Goal: Find specific page/section: Find specific page/section

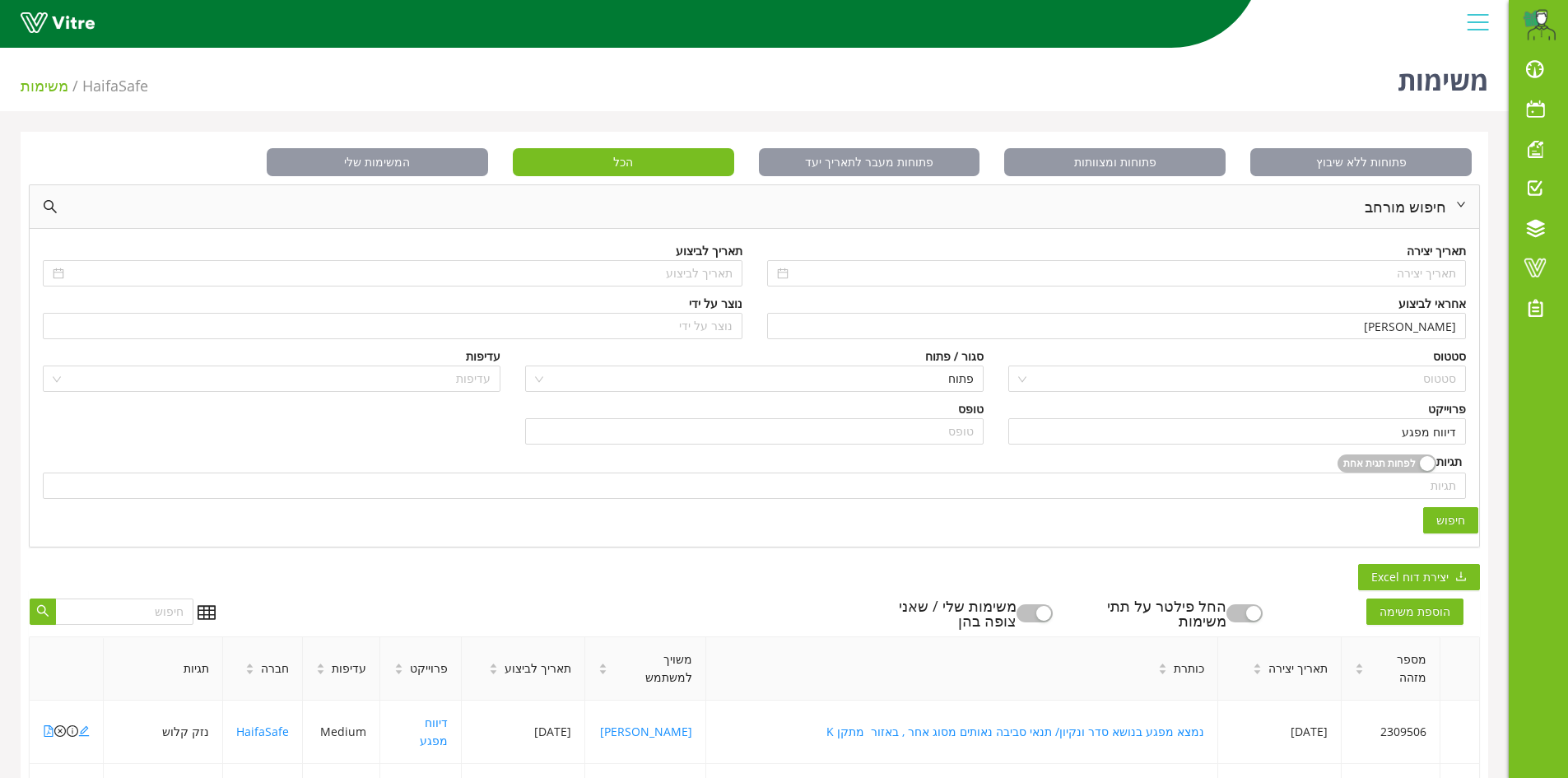
scroll to position [447, 0]
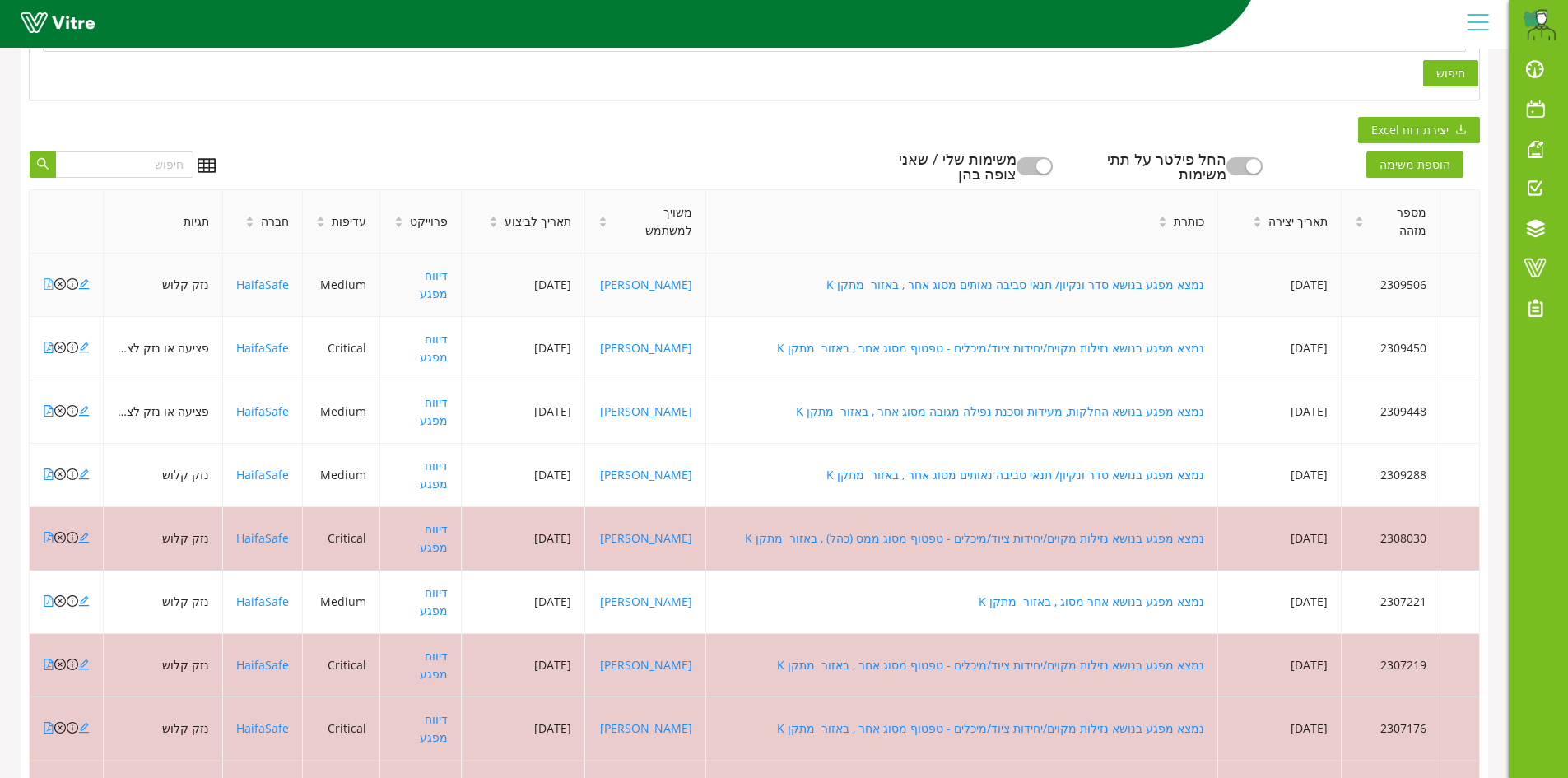
click at [51, 278] on icon "file-pdf" at bounding box center [48, 284] width 12 height 12
click at [51, 342] on icon "file-pdf" at bounding box center [49, 347] width 9 height 12
click at [49, 405] on icon "file-pdf" at bounding box center [48, 410] width 12 height 12
click at [52, 468] on icon "file-pdf" at bounding box center [48, 473] width 12 height 12
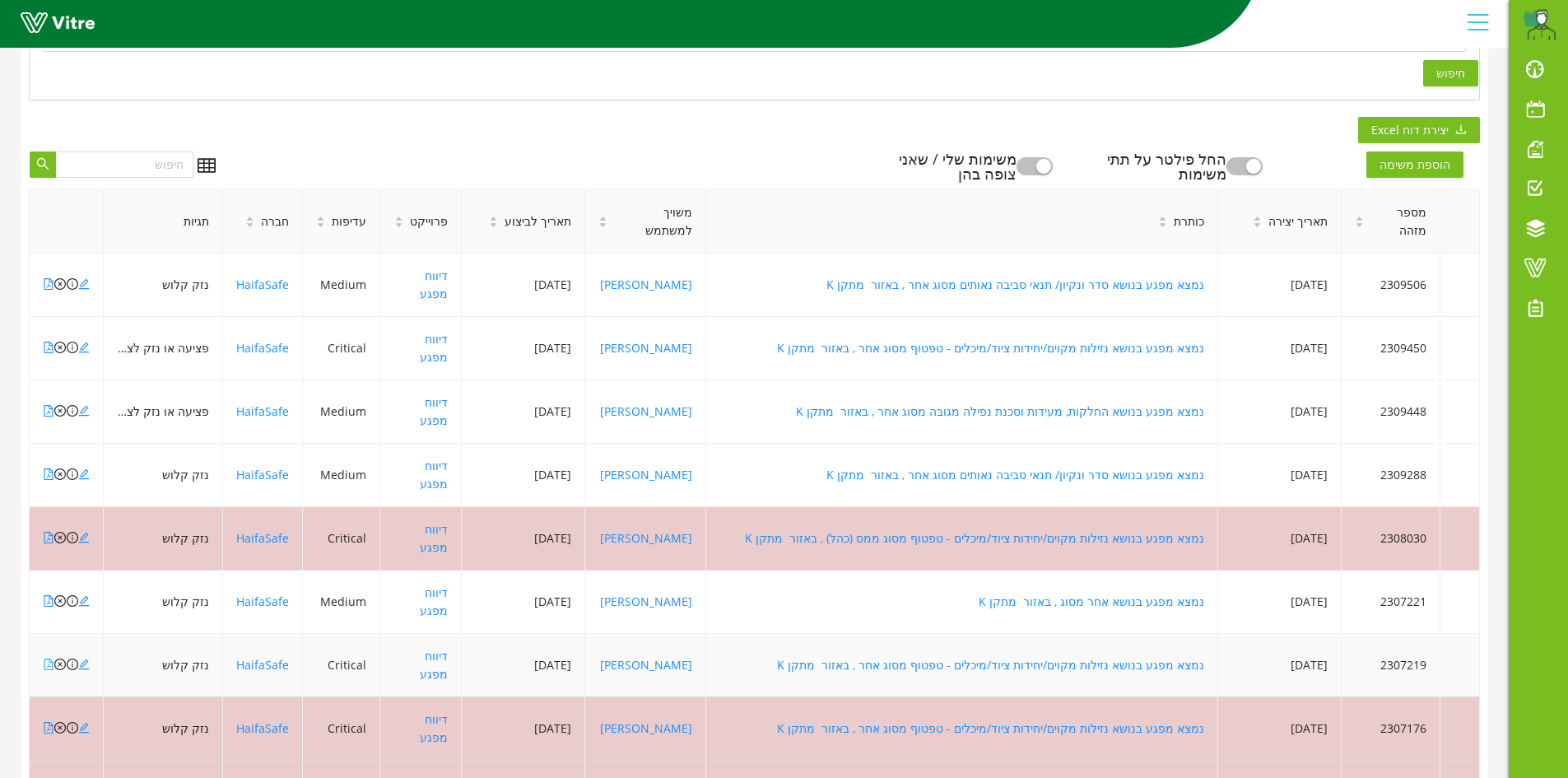
click at [49, 659] on icon "file-pdf" at bounding box center [49, 664] width 9 height 12
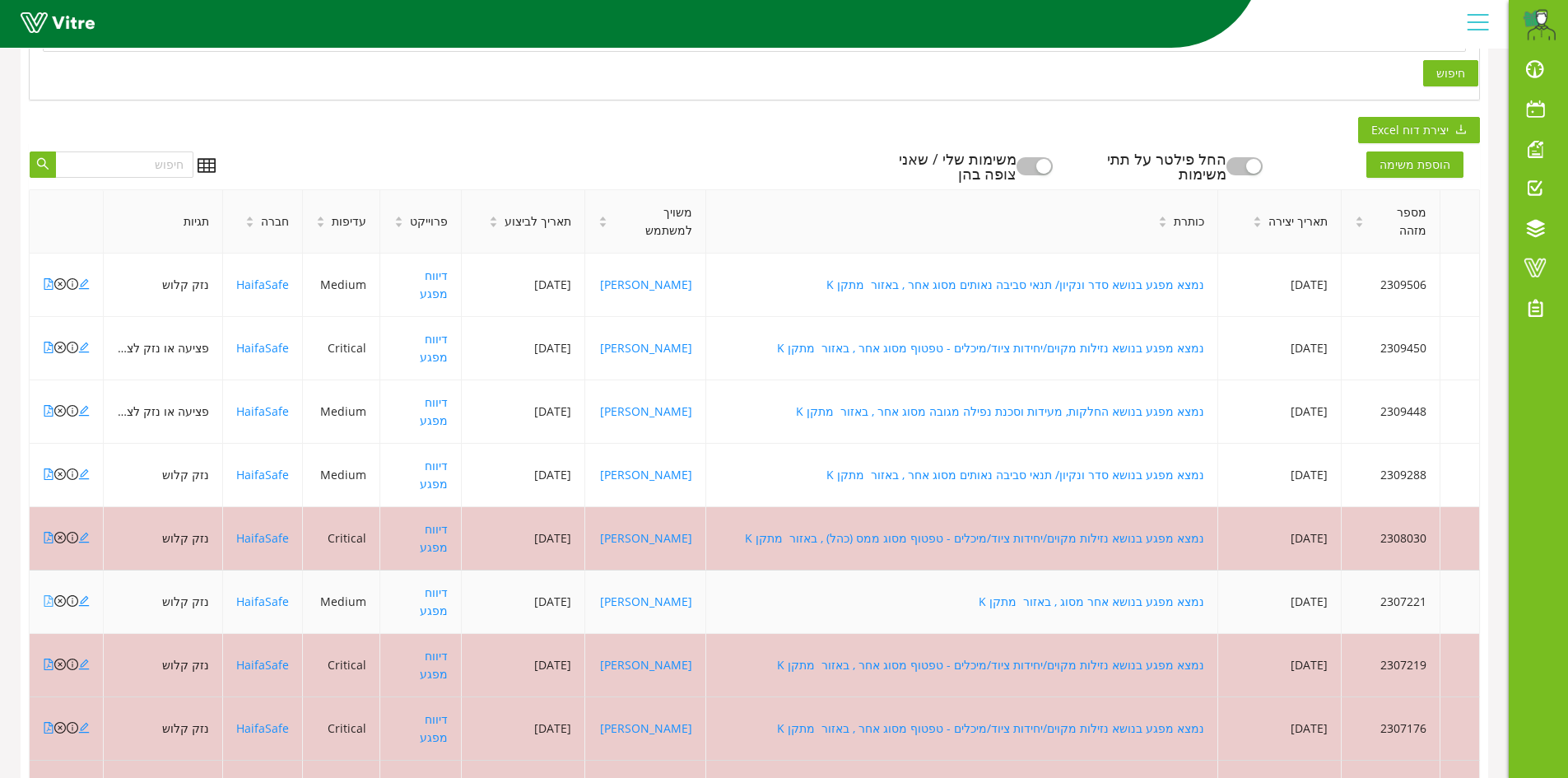
click at [49, 595] on icon "file-pdf" at bounding box center [49, 601] width 9 height 12
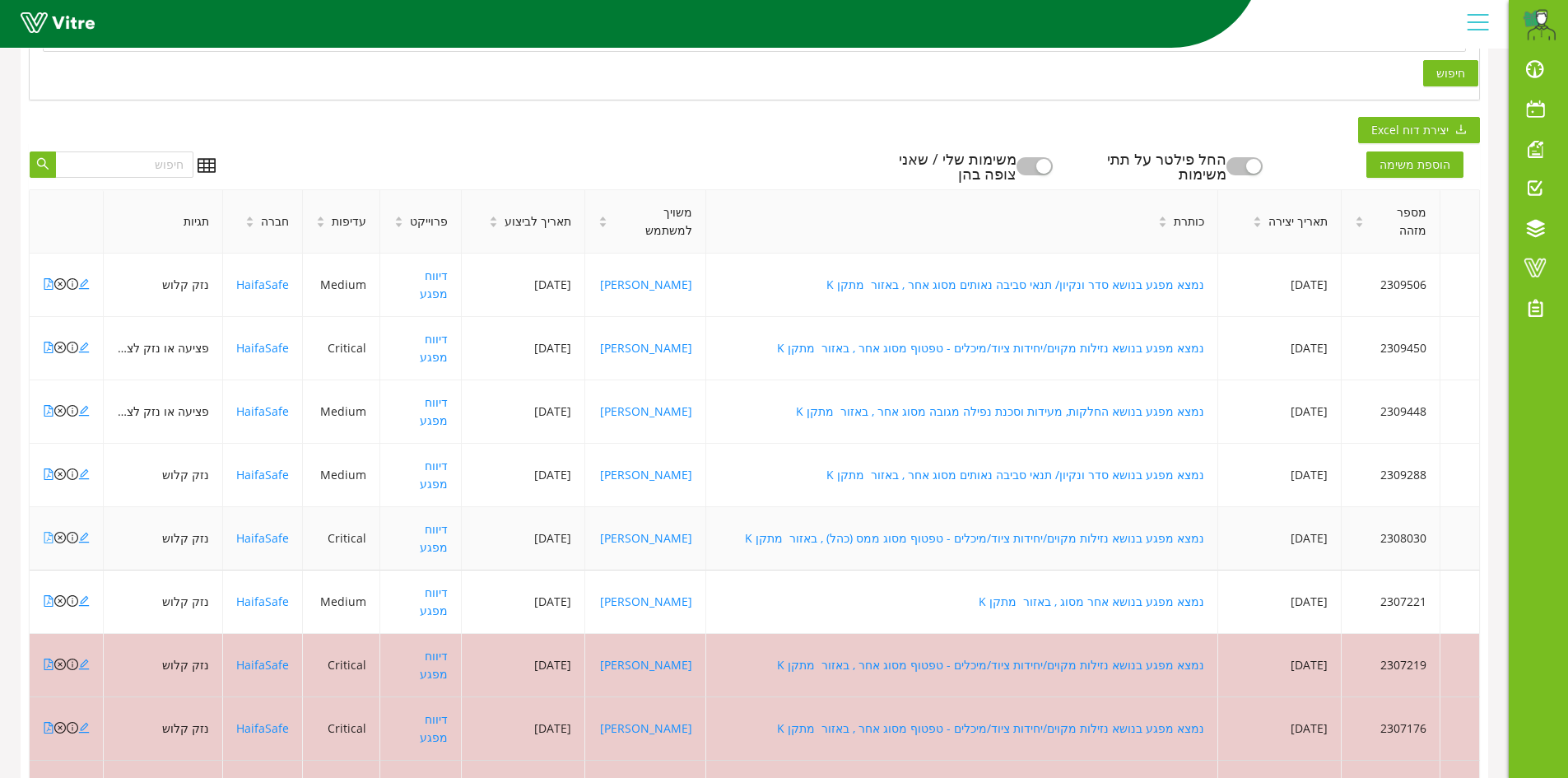
click at [48, 532] on icon "file-pdf" at bounding box center [48, 538] width 12 height 12
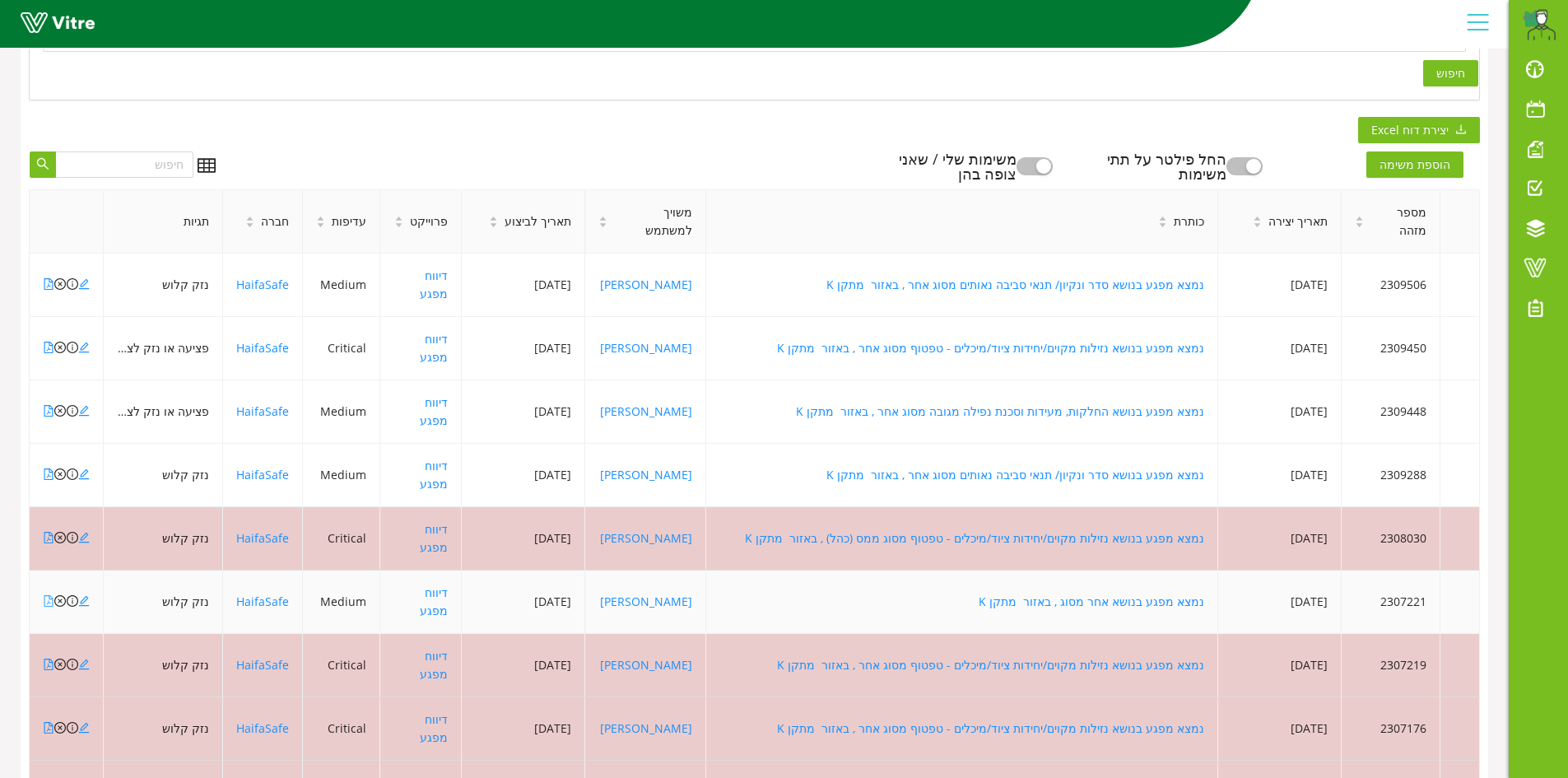
click at [49, 595] on icon "file-pdf" at bounding box center [48, 601] width 12 height 12
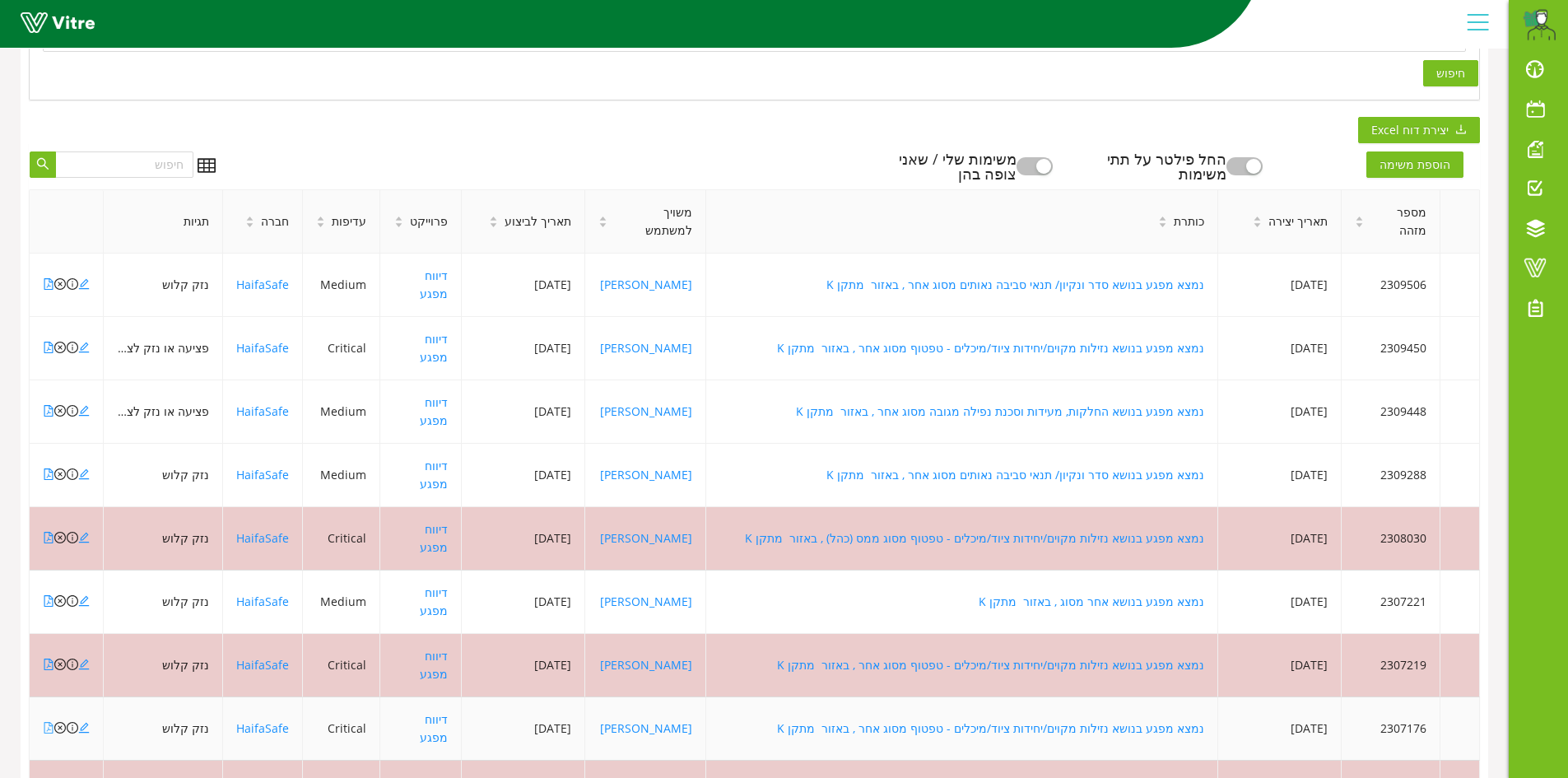
click at [50, 722] on icon "file-pdf" at bounding box center [49, 727] width 9 height 12
click at [42, 722] on icon "file-pdf" at bounding box center [48, 727] width 12 height 12
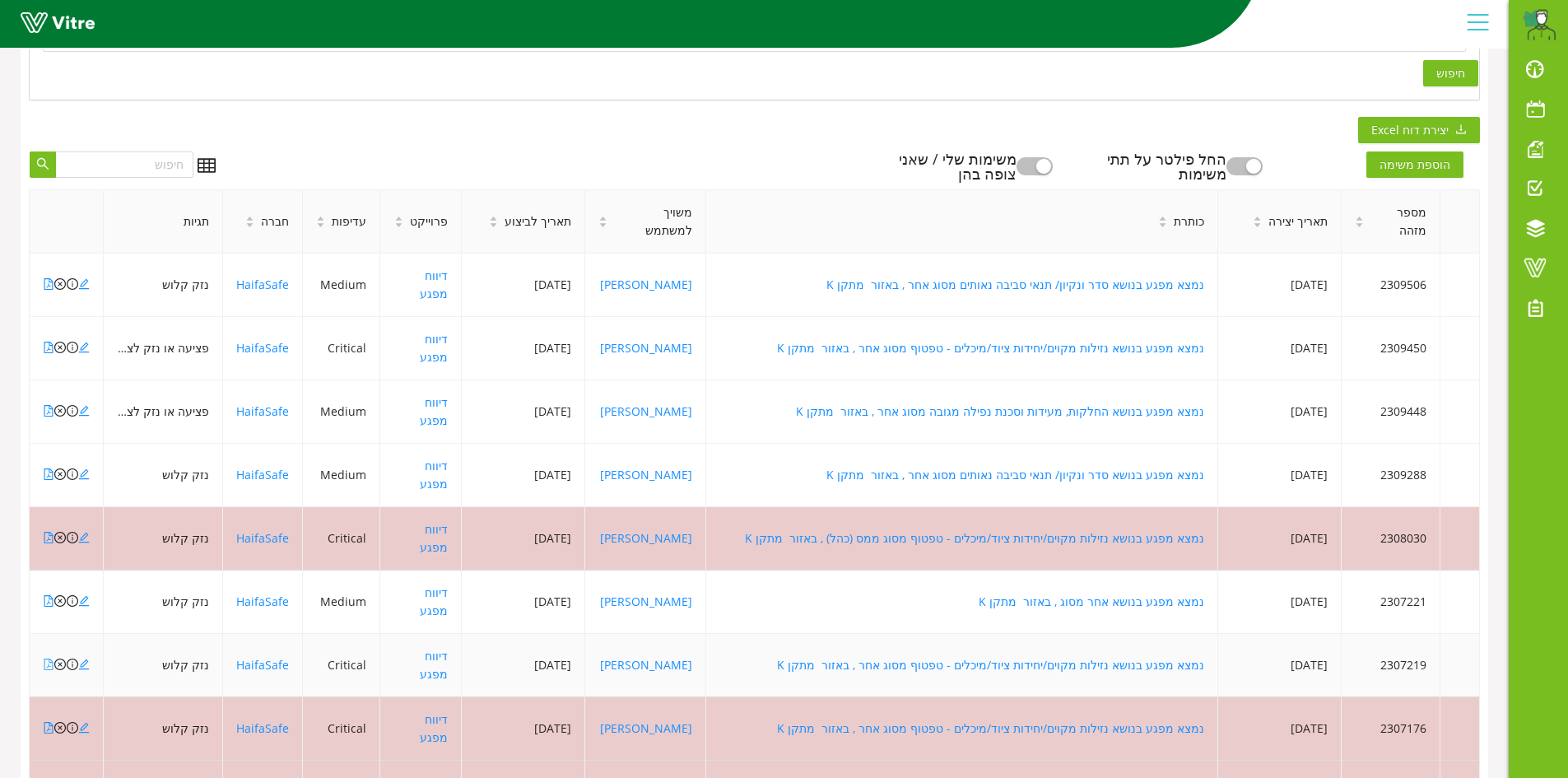
click at [51, 659] on icon "file-pdf" at bounding box center [48, 664] width 12 height 12
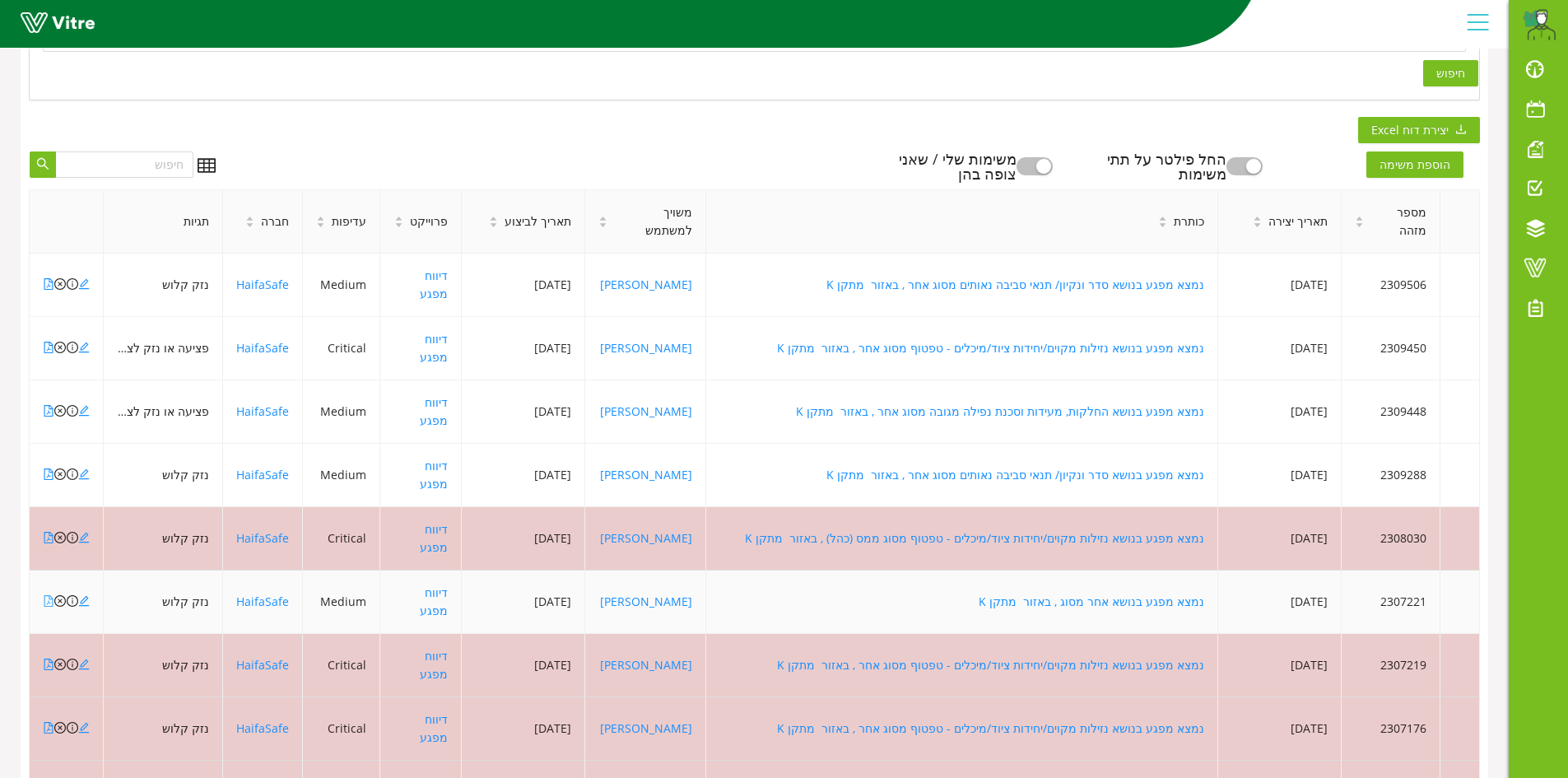
click at [44, 595] on icon "file-pdf" at bounding box center [49, 601] width 9 height 12
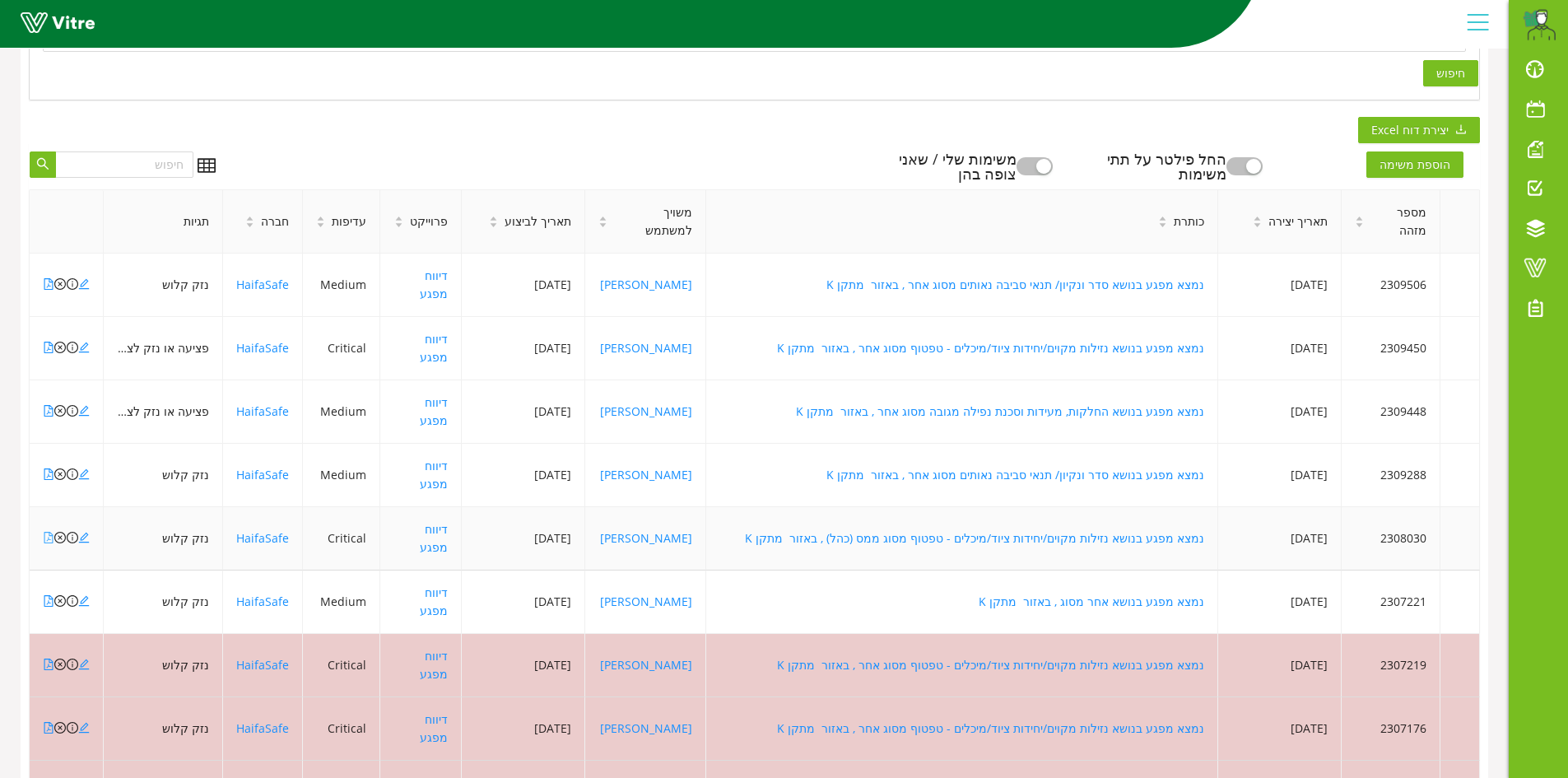
click at [52, 532] on icon "file-pdf" at bounding box center [48, 538] width 12 height 12
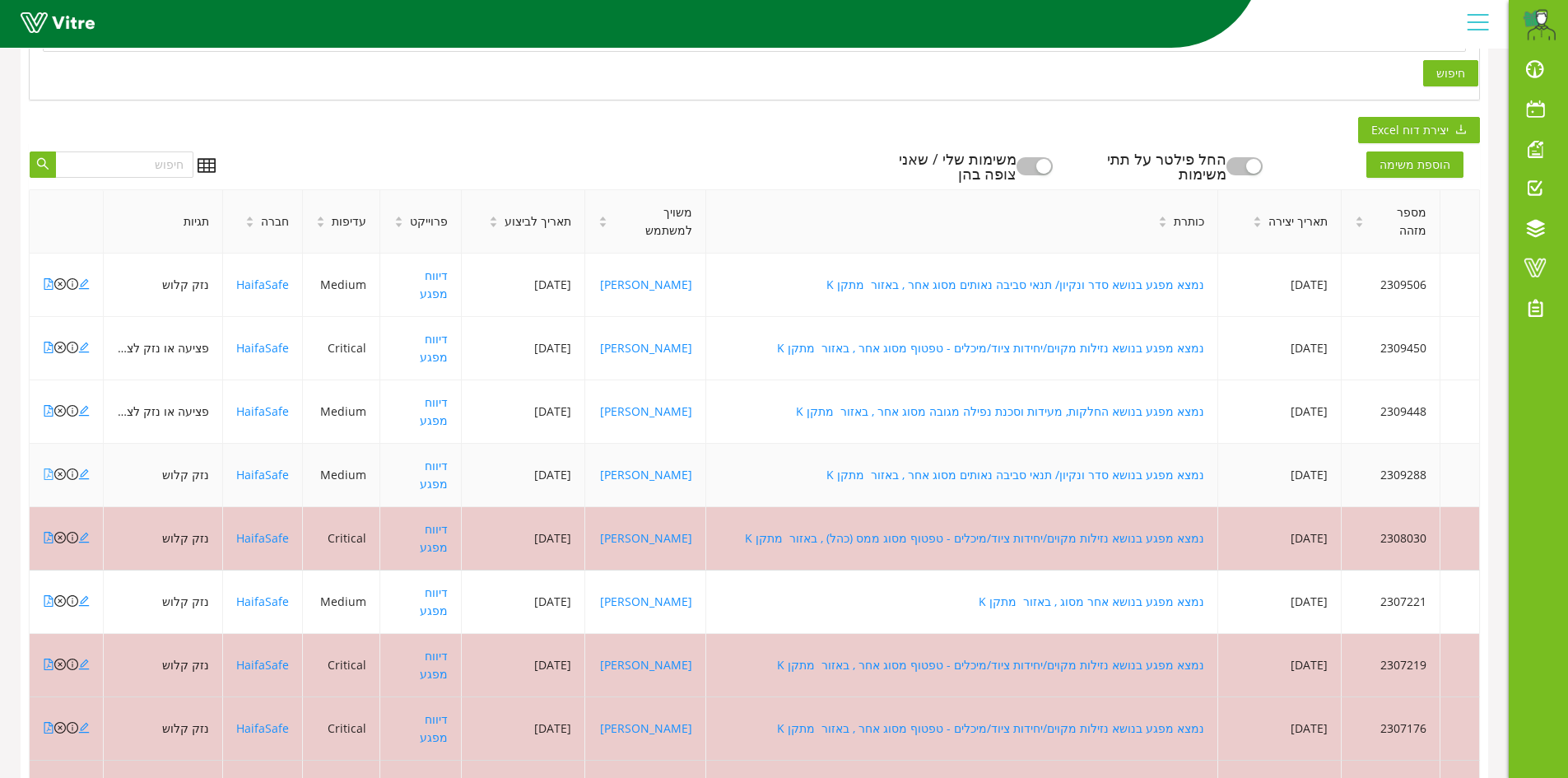
click at [51, 468] on icon "file-pdf" at bounding box center [48, 473] width 12 height 12
click at [43, 405] on icon "file-pdf" at bounding box center [48, 410] width 12 height 12
click at [44, 342] on icon "file-pdf" at bounding box center [49, 347] width 9 height 12
click at [46, 278] on icon "file-pdf" at bounding box center [49, 284] width 9 height 12
